Goal: Information Seeking & Learning: Learn about a topic

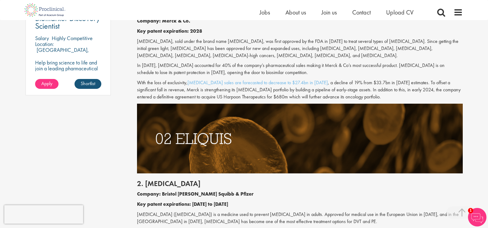
scroll to position [476, 0]
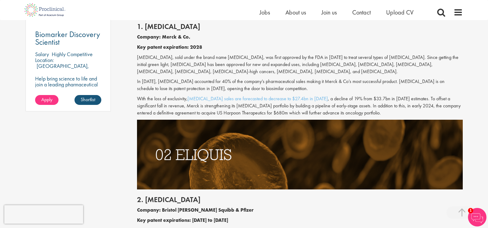
click at [291, 111] on p "With the loss of exclusivity, [MEDICAL_DATA] sales are forecasted to decrease t…" at bounding box center [300, 105] width 326 height 21
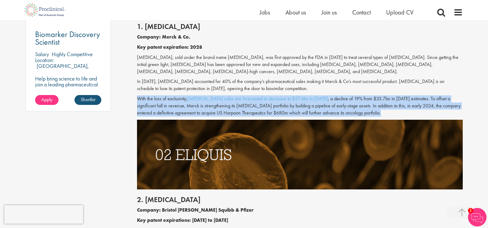
click at [291, 111] on p "With the loss of exclusivity, [MEDICAL_DATA] sales are forecasted to decrease t…" at bounding box center [300, 105] width 326 height 21
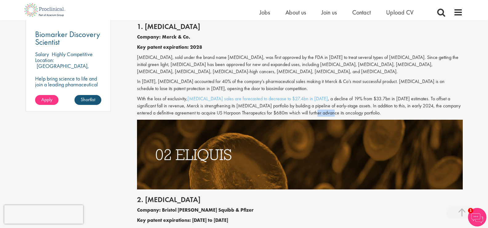
click at [291, 111] on p "With the loss of exclusivity, [MEDICAL_DATA] sales are forecasted to decrease t…" at bounding box center [300, 105] width 326 height 21
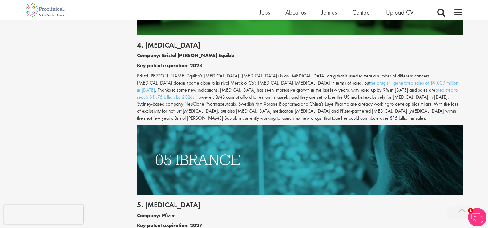
scroll to position [957, 0]
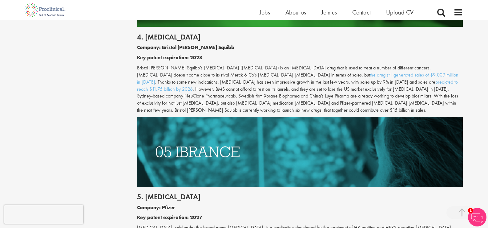
click at [211, 64] on p "Bristol [PERSON_NAME] Squibb’s [MEDICAL_DATA] ([MEDICAL_DATA]) is an [MEDICAL_D…" at bounding box center [300, 88] width 326 height 49
click at [368, 84] on p "Bristol [PERSON_NAME] Squibb’s [MEDICAL_DATA] ([MEDICAL_DATA]) is an [MEDICAL_D…" at bounding box center [300, 88] width 326 height 49
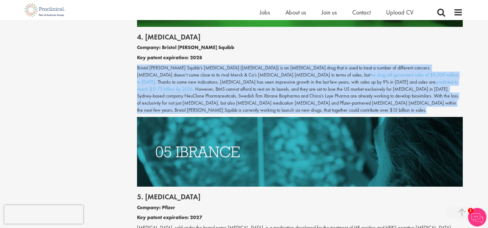
click at [368, 84] on p "Bristol [PERSON_NAME] Squibb’s [MEDICAL_DATA] ([MEDICAL_DATA]) is an [MEDICAL_D…" at bounding box center [300, 88] width 326 height 49
click at [417, 82] on p "Bristol [PERSON_NAME] Squibb’s [MEDICAL_DATA] ([MEDICAL_DATA]) is an [MEDICAL_D…" at bounding box center [300, 88] width 326 height 49
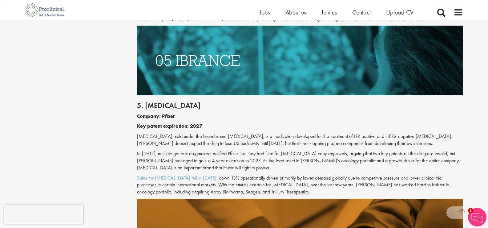
scroll to position [1049, 0]
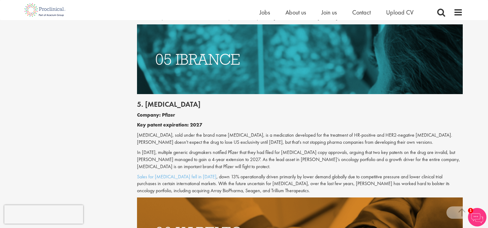
click at [336, 131] on p "[MEDICAL_DATA], sold under the brand name [MEDICAL_DATA], is a medication devel…" at bounding box center [300, 138] width 326 height 14
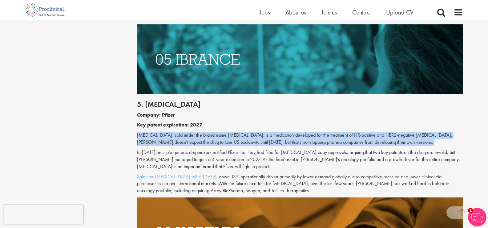
click at [336, 131] on p "[MEDICAL_DATA], sold under the brand name [MEDICAL_DATA], is a medication devel…" at bounding box center [300, 138] width 326 height 14
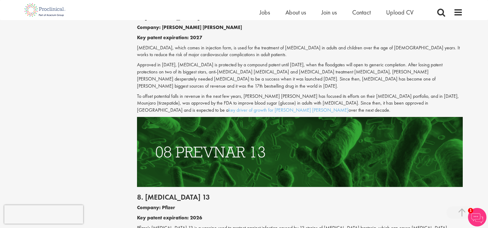
scroll to position [1612, 0]
